Goal: Task Accomplishment & Management: Manage account settings

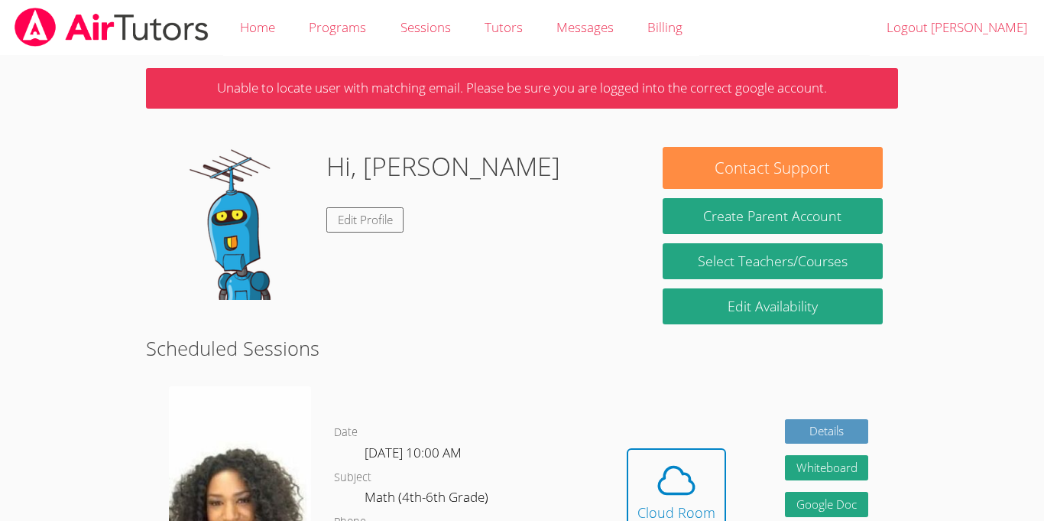
scroll to position [2, 0]
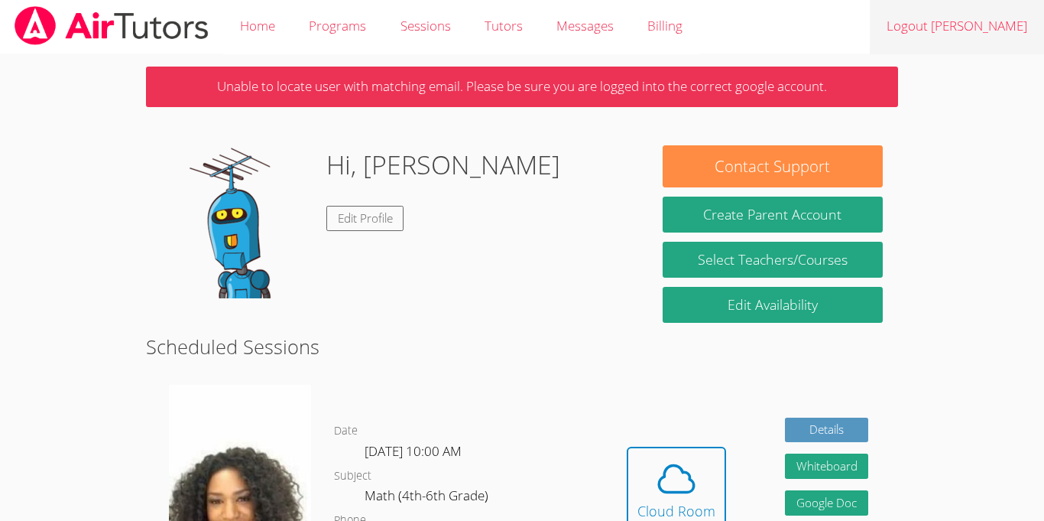
click at [962, 31] on link "Logout [PERSON_NAME]" at bounding box center [957, 26] width 174 height 56
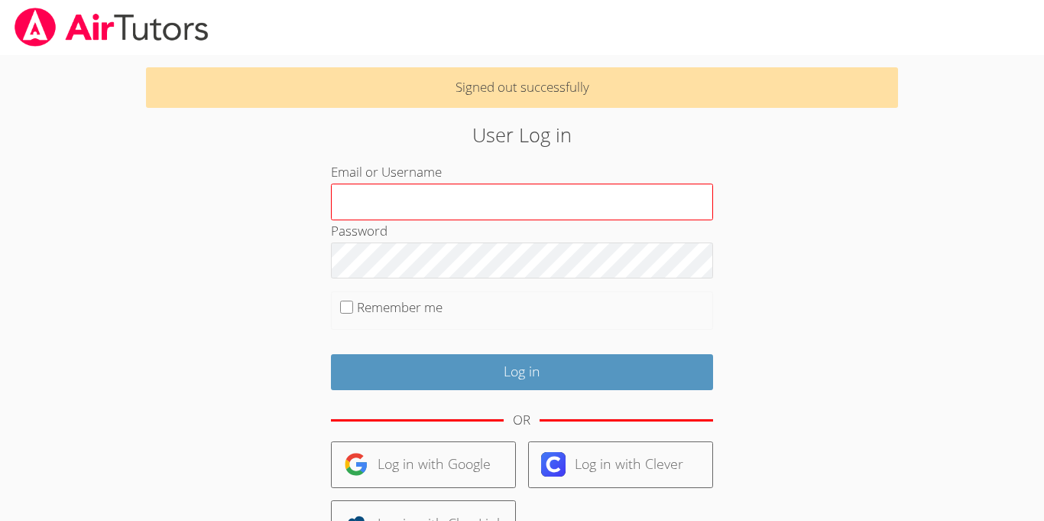
click at [369, 196] on input "Email or Username" at bounding box center [522, 201] width 382 height 37
click at [437, 201] on input "12345" at bounding box center [522, 201] width 382 height 37
type input "1"
type input "jeandt"
click at [340, 305] on input "Remember me" at bounding box center [346, 306] width 13 height 13
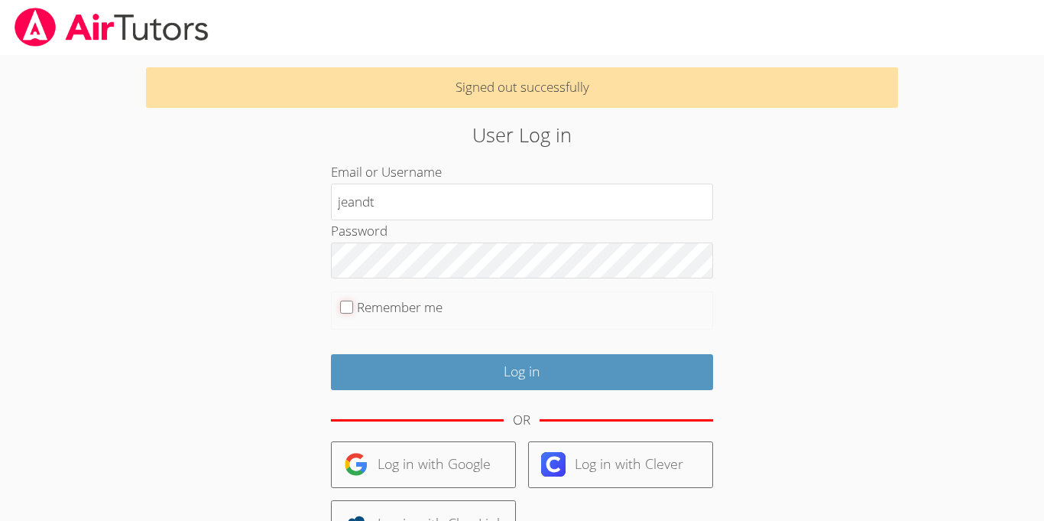
checkbox input "true"
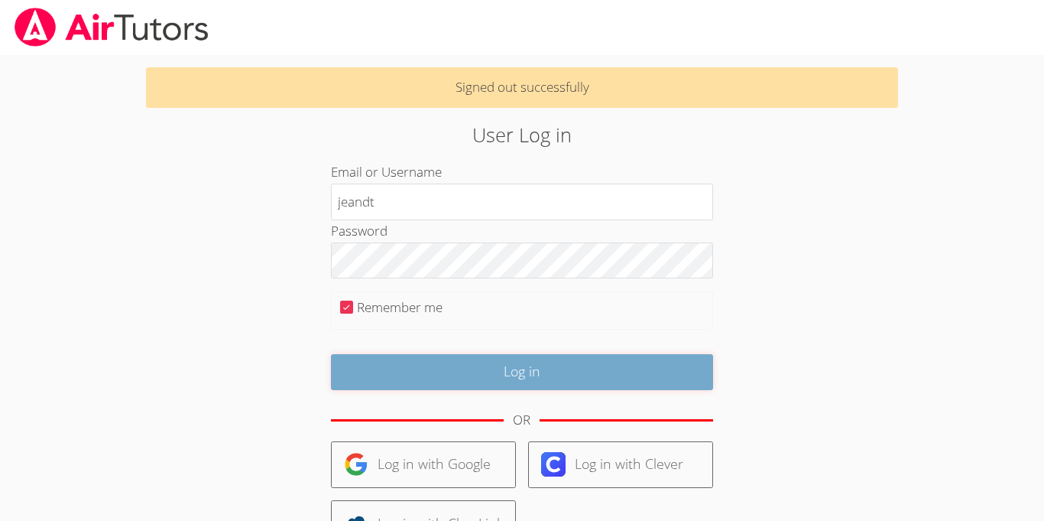
click at [370, 357] on input "Log in" at bounding box center [522, 372] width 382 height 36
